Goal: Task Accomplishment & Management: Complete application form

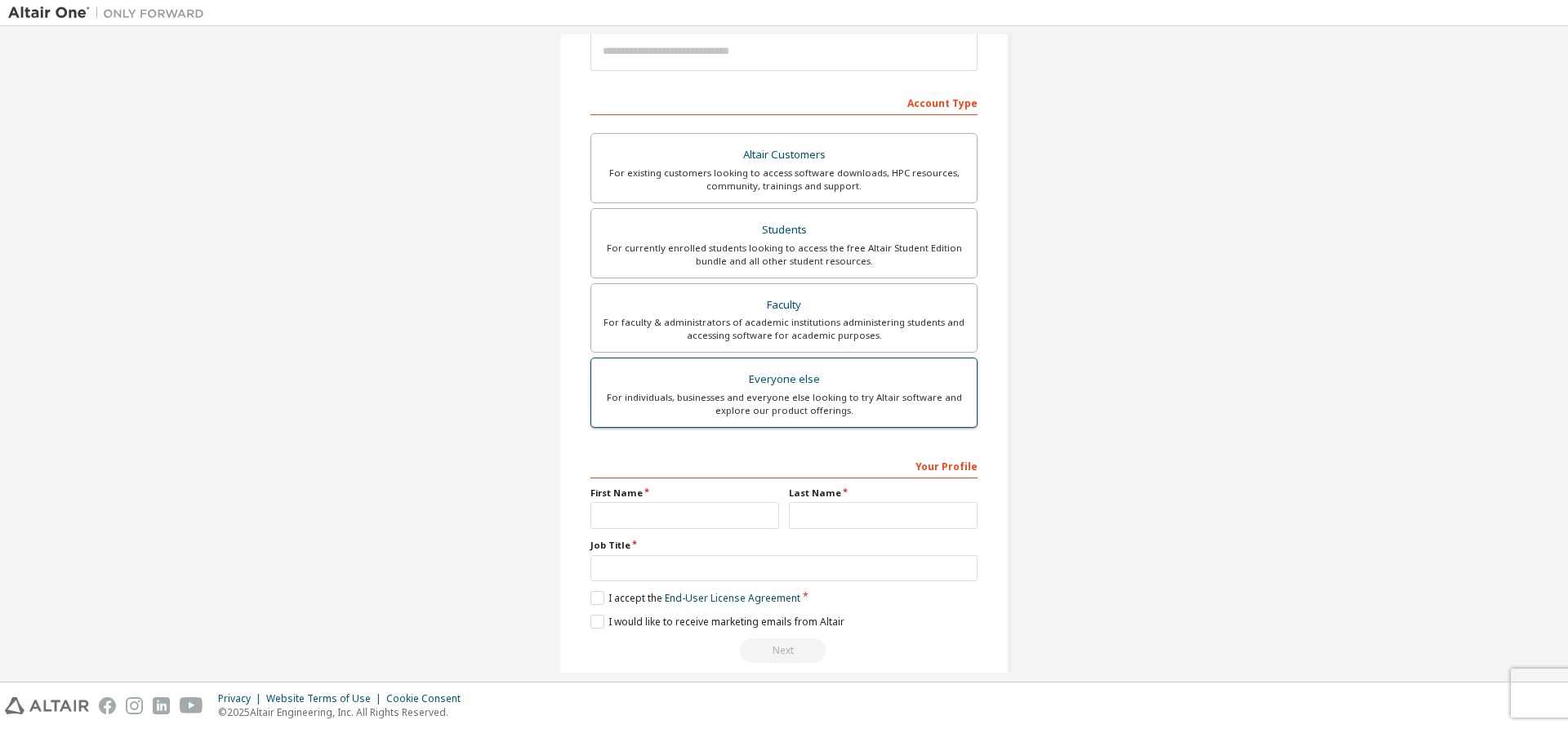
scroll to position [226, 0]
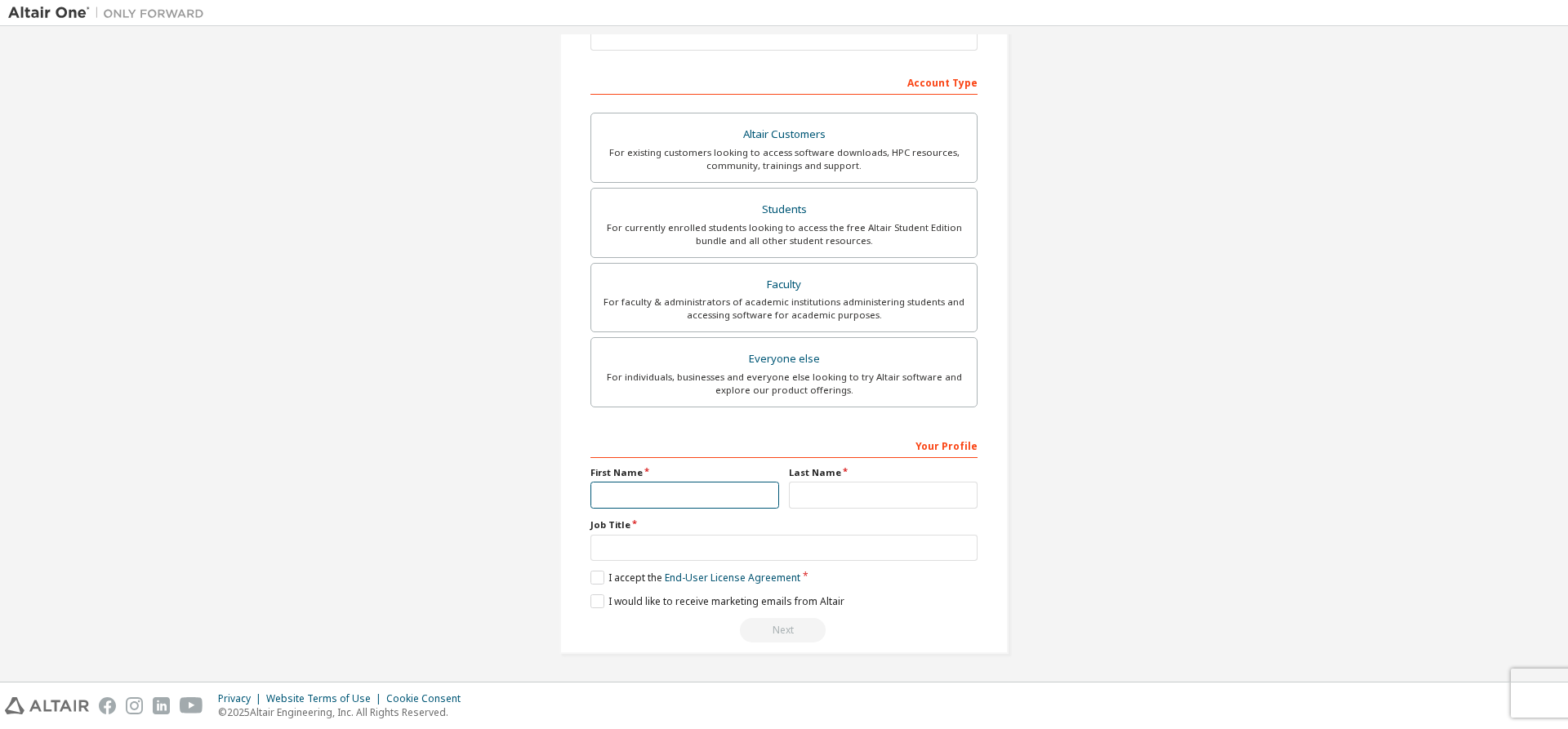
click at [648, 488] on input "text" at bounding box center [684, 496] width 189 height 27
click at [642, 494] on input "text" at bounding box center [684, 496] width 189 height 27
type input "******"
click at [805, 488] on input "text" at bounding box center [883, 496] width 189 height 27
type input "****"
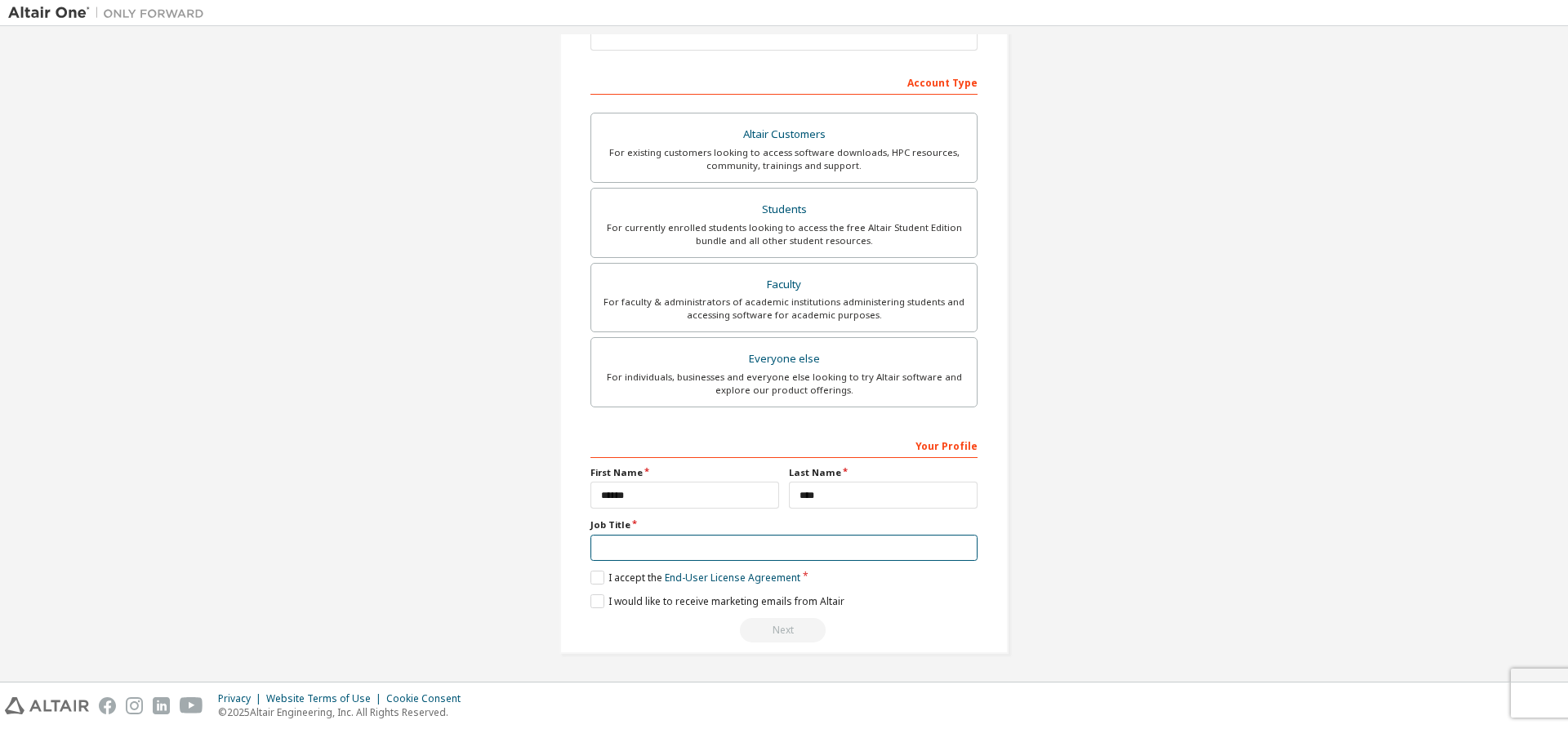
click at [728, 552] on input "text" at bounding box center [784, 549] width 387 height 27
click at [600, 551] on input "text" at bounding box center [784, 549] width 387 height 27
type input "*******"
click at [592, 580] on label "I accept the End-User License Agreement" at bounding box center [695, 578] width 210 height 14
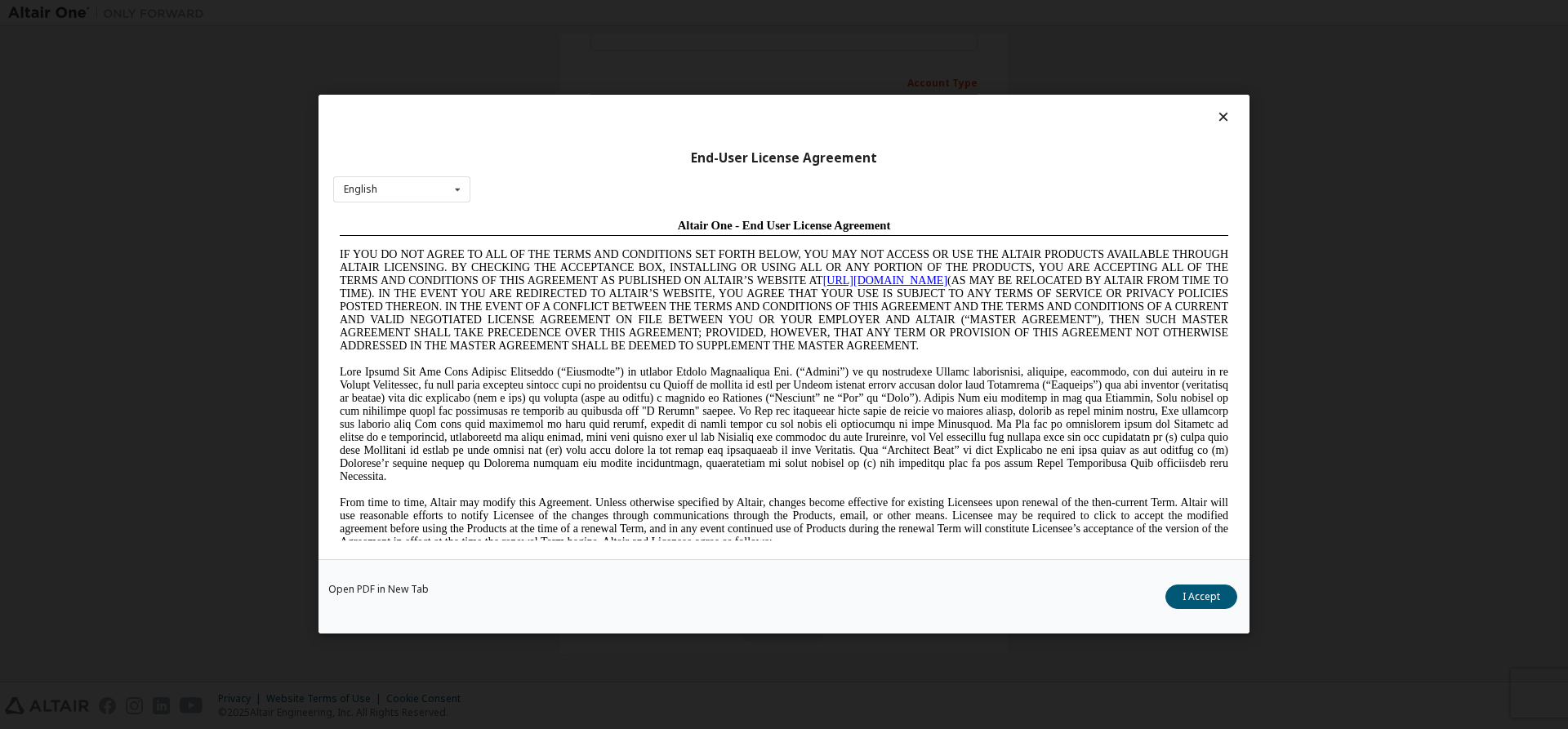
scroll to position [0, 0]
click at [1223, 112] on icon at bounding box center [1223, 116] width 17 height 15
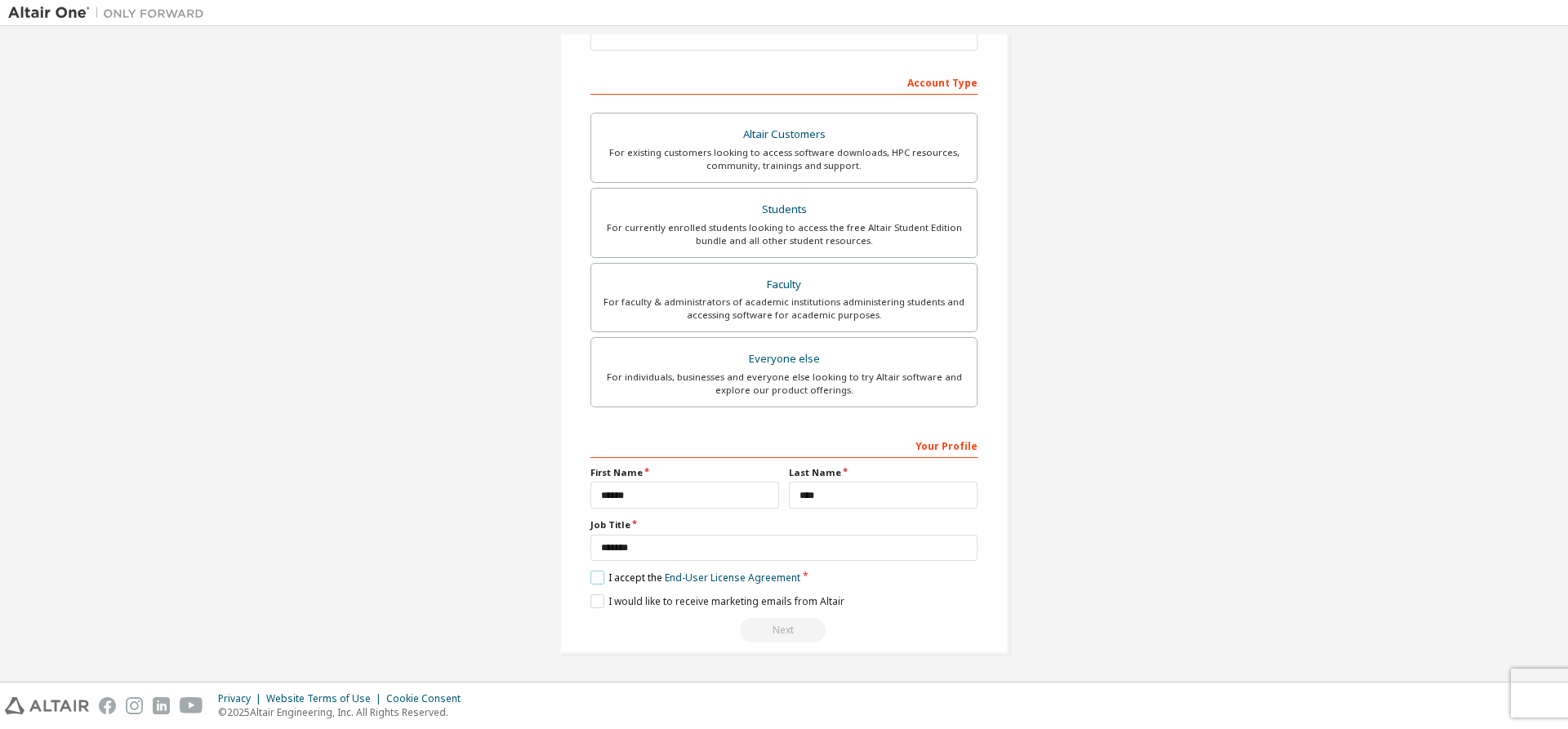
click at [596, 576] on label "I accept the End-User License Agreement" at bounding box center [695, 578] width 210 height 14
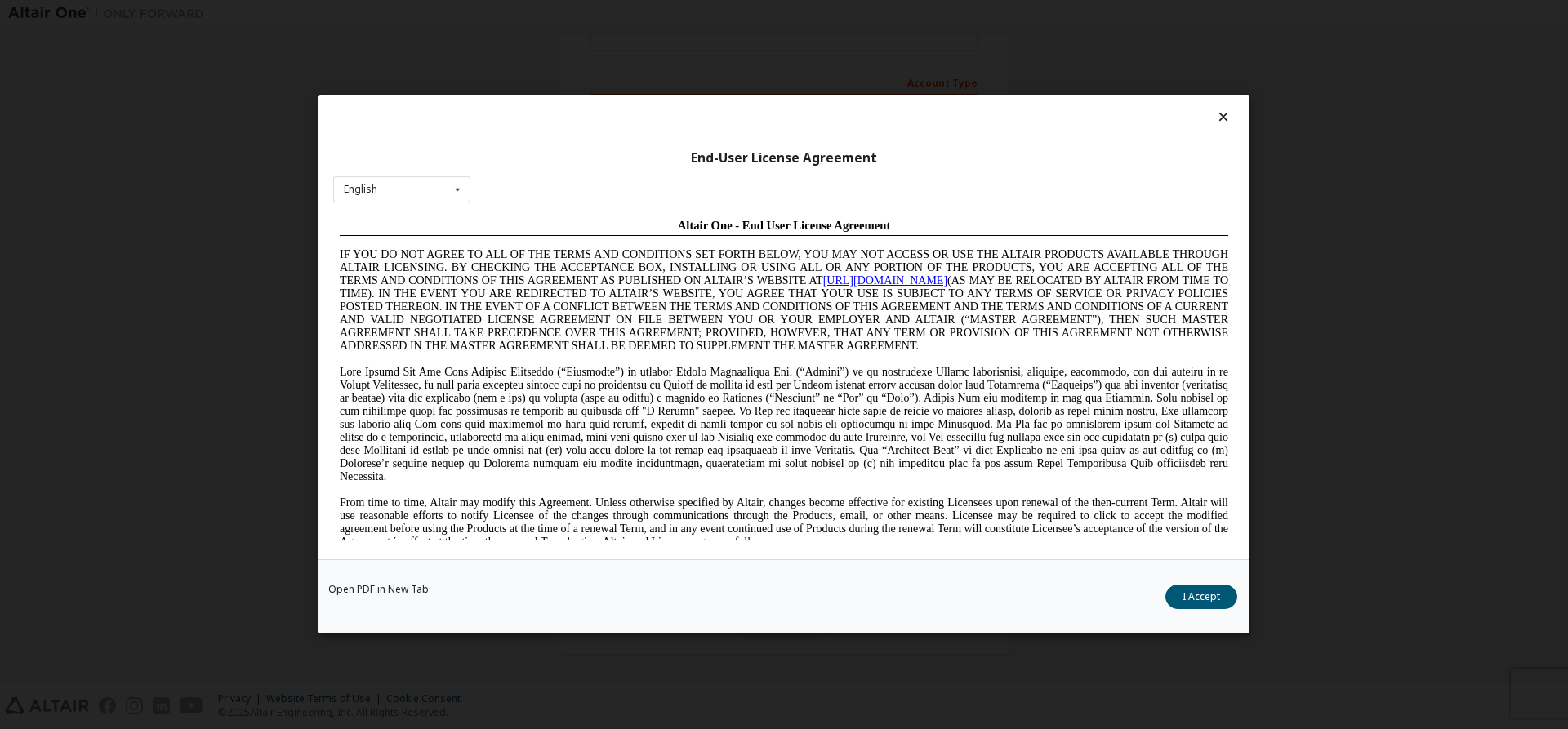
drag, startPoint x: 1199, startPoint y: 601, endPoint x: 1190, endPoint y: 599, distance: 9.2
click at [1190, 599] on button "I Accept" at bounding box center [1201, 597] width 72 height 24
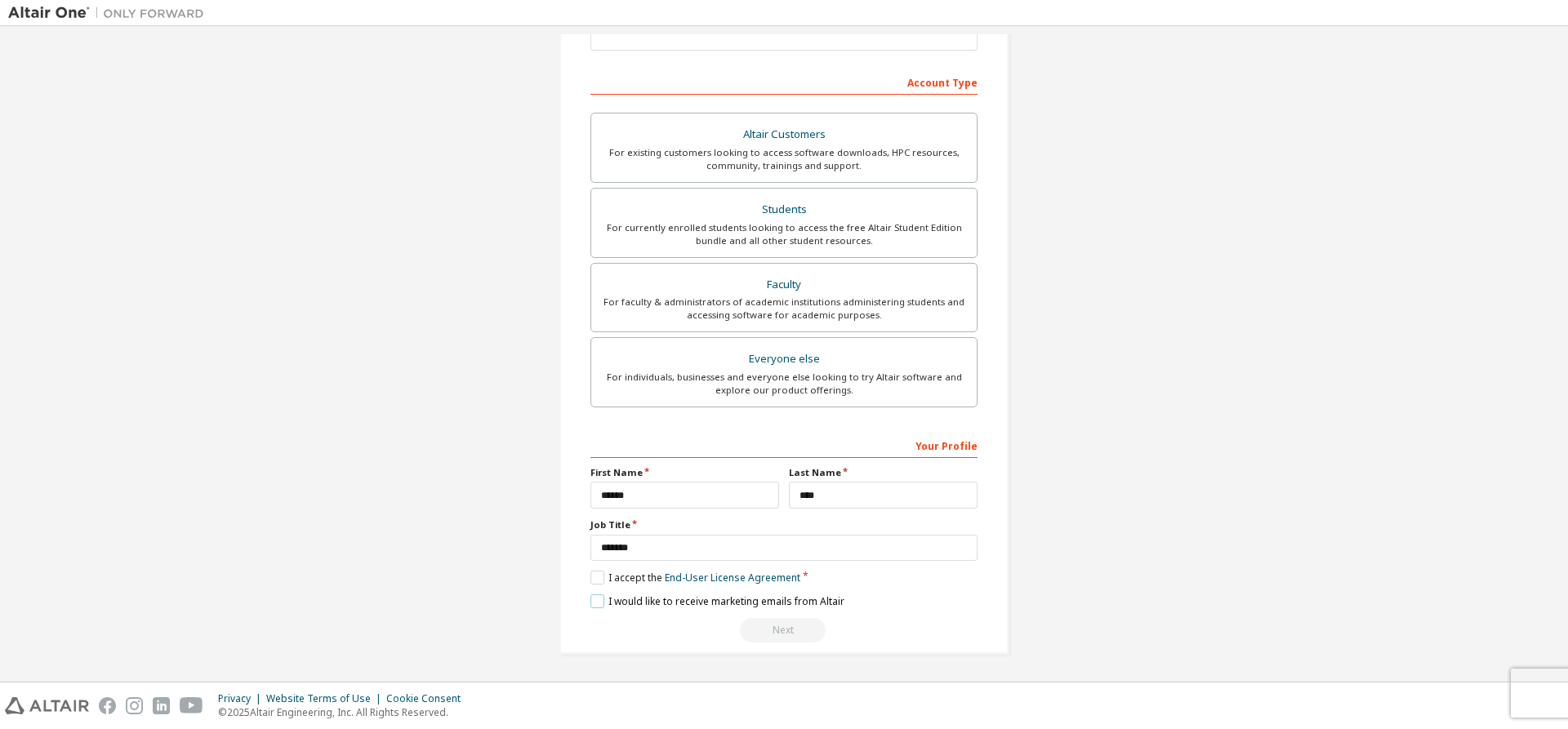
click at [595, 597] on label "I would like to receive marketing emails from Altair" at bounding box center [717, 601] width 254 height 14
click at [791, 628] on div "Next" at bounding box center [784, 630] width 387 height 24
click at [788, 626] on div "Next" at bounding box center [784, 630] width 387 height 24
click at [788, 624] on div "Next" at bounding box center [784, 630] width 387 height 24
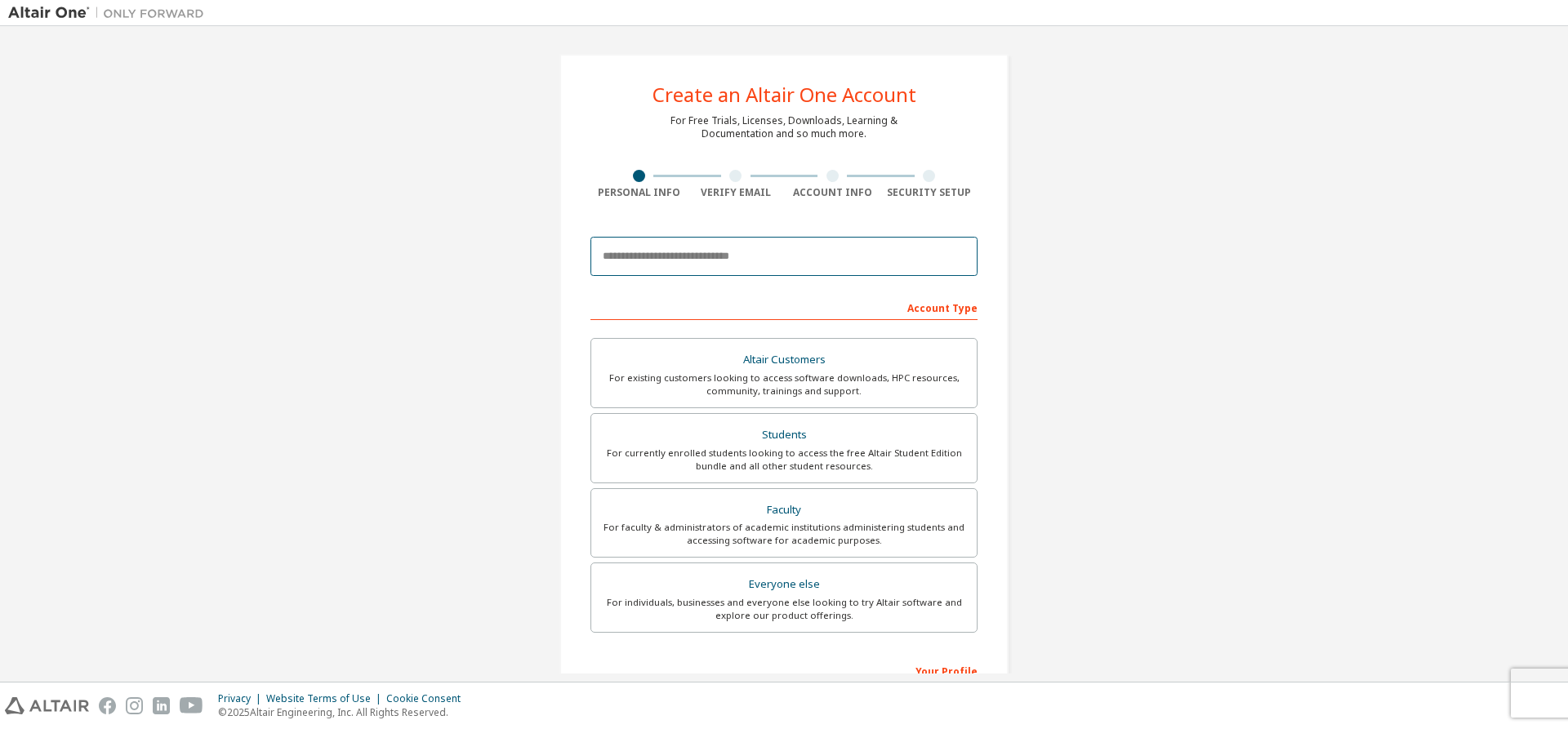
click at [743, 253] on input "email" at bounding box center [784, 257] width 387 height 39
type input "*"
type input "**********"
click at [729, 180] on div at bounding box center [735, 175] width 13 height 13
click at [837, 176] on div at bounding box center [832, 175] width 97 height 13
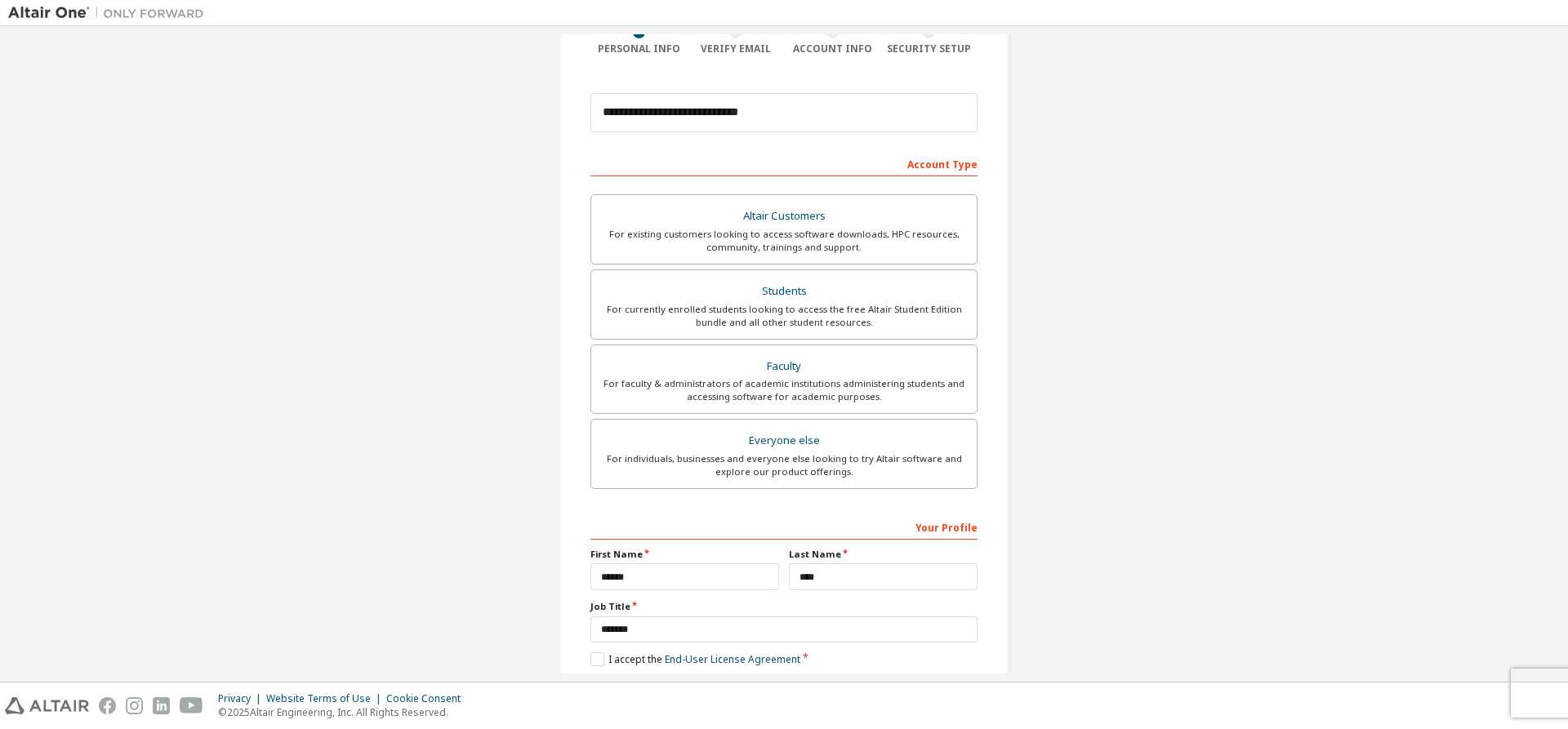
scroll to position [226, 0]
